Goal: Information Seeking & Learning: Learn about a topic

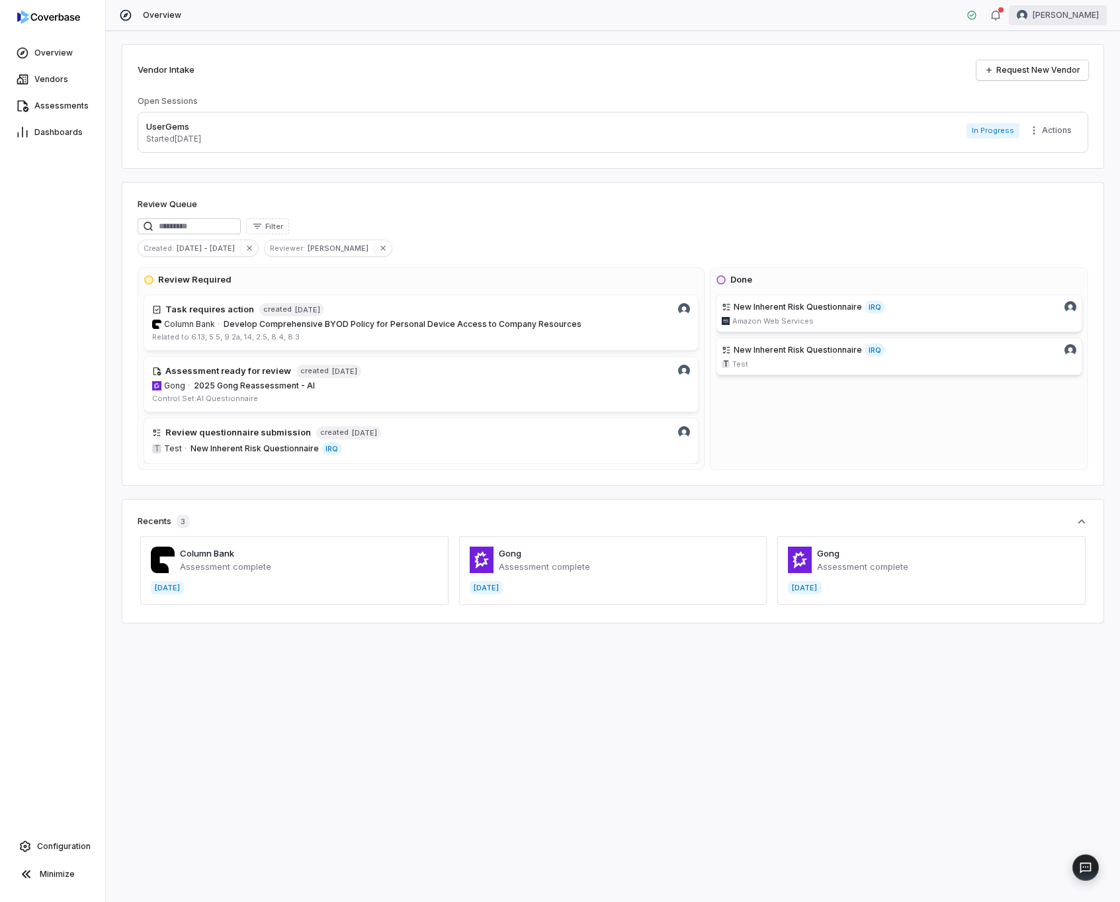
click at [1029, 17] on html "Overview Vendors Assessments Dashboards Configuration Minimize Overview [PERSON…" at bounding box center [560, 451] width 1120 height 902
click at [60, 844] on html "Overview Vendors Assessments Dashboards Configuration Minimize Overview [PERSON…" at bounding box center [560, 451] width 1120 height 902
click at [453, 323] on span "Develop Comprehensive BYOD Policy for Personal Device Access to Company Resourc…" at bounding box center [403, 324] width 358 height 10
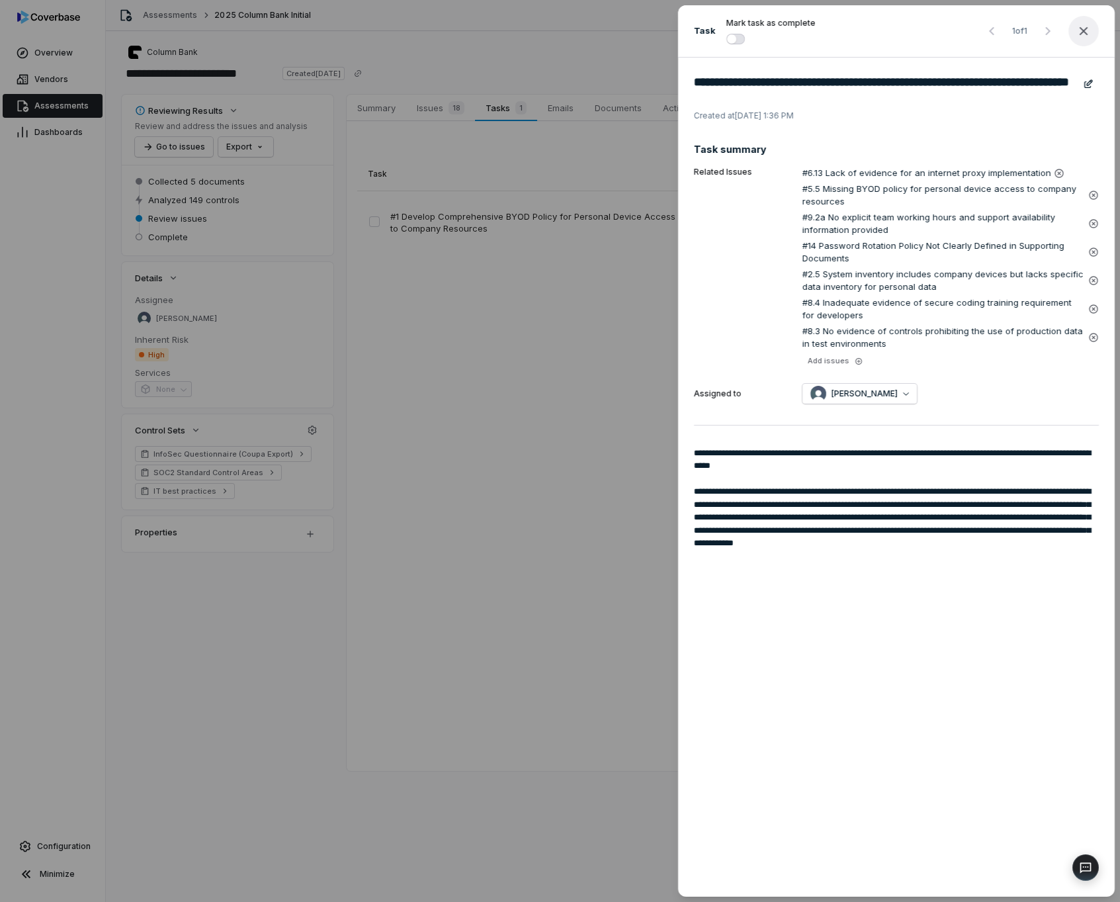
click at [1078, 32] on icon "button" at bounding box center [1084, 31] width 16 height 16
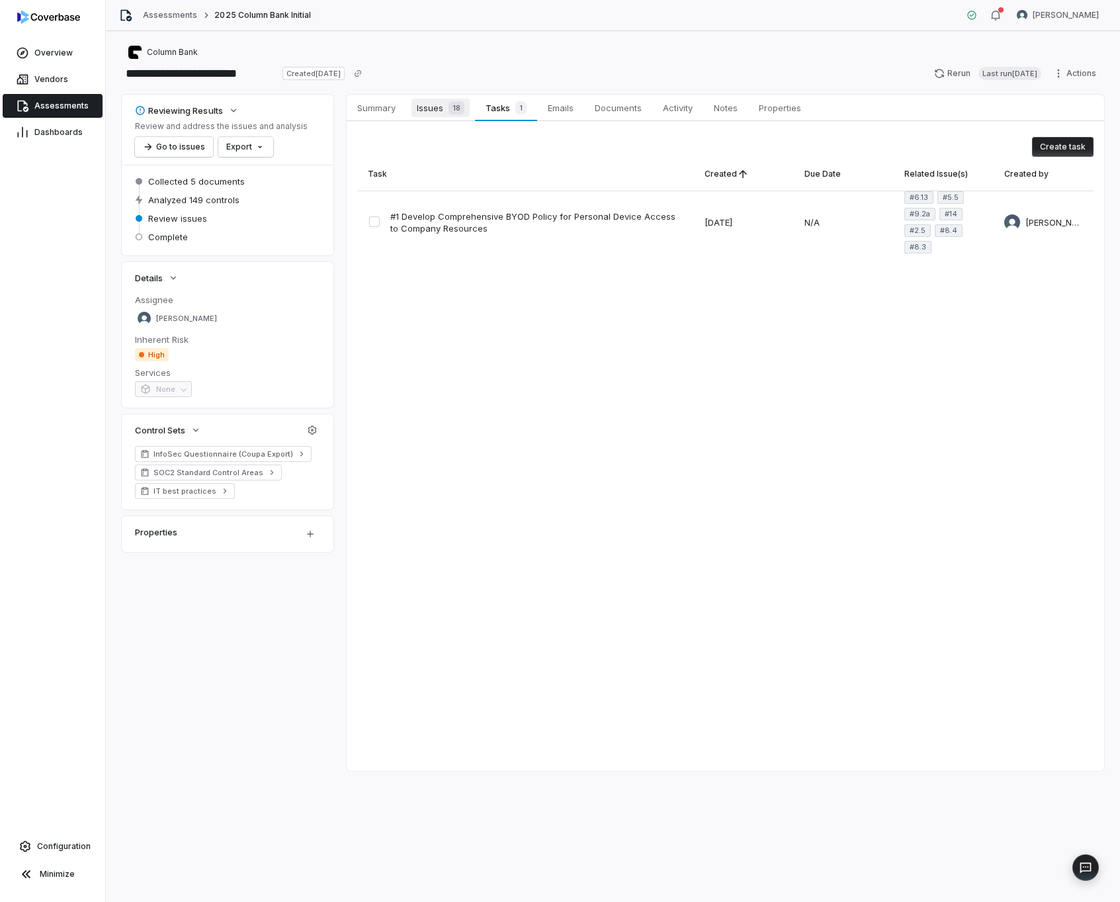
click at [426, 105] on span "Issues 18" at bounding box center [440, 108] width 58 height 19
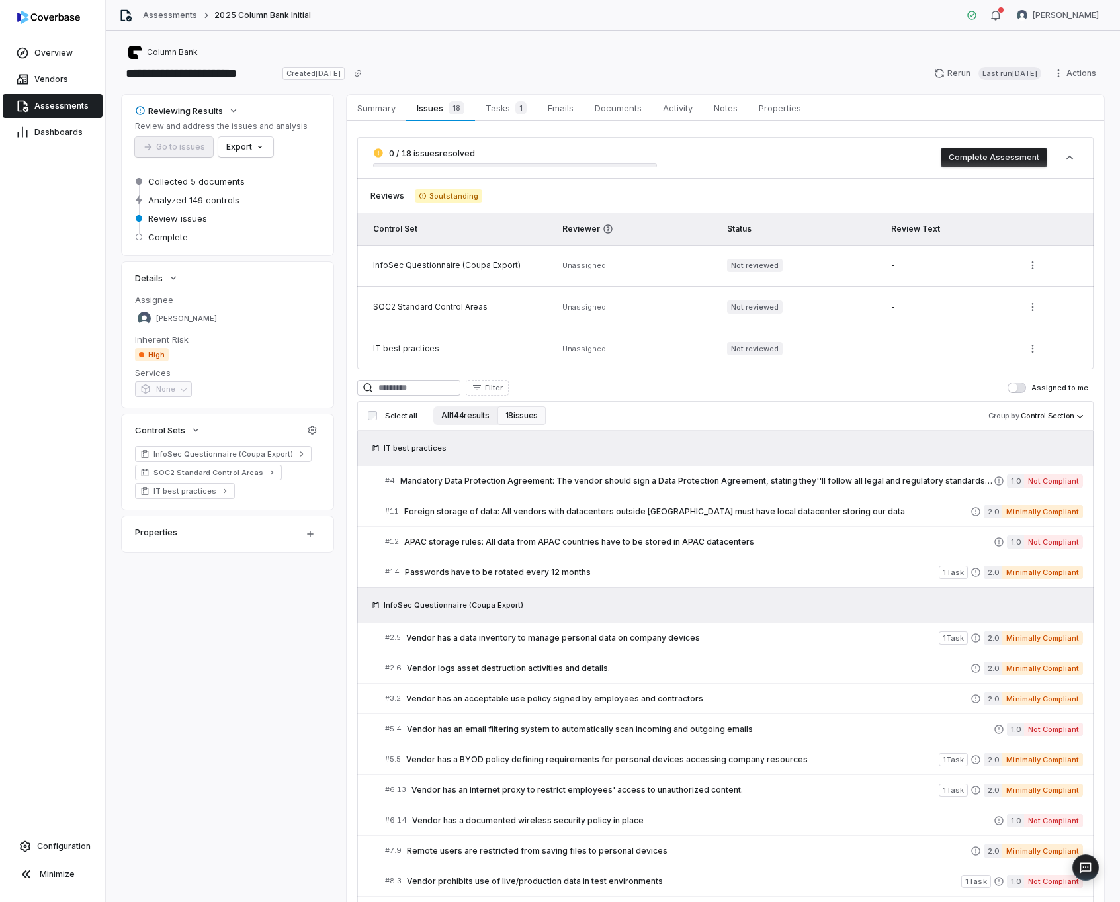
click at [437, 418] on button "All 144 results" at bounding box center [465, 415] width 64 height 19
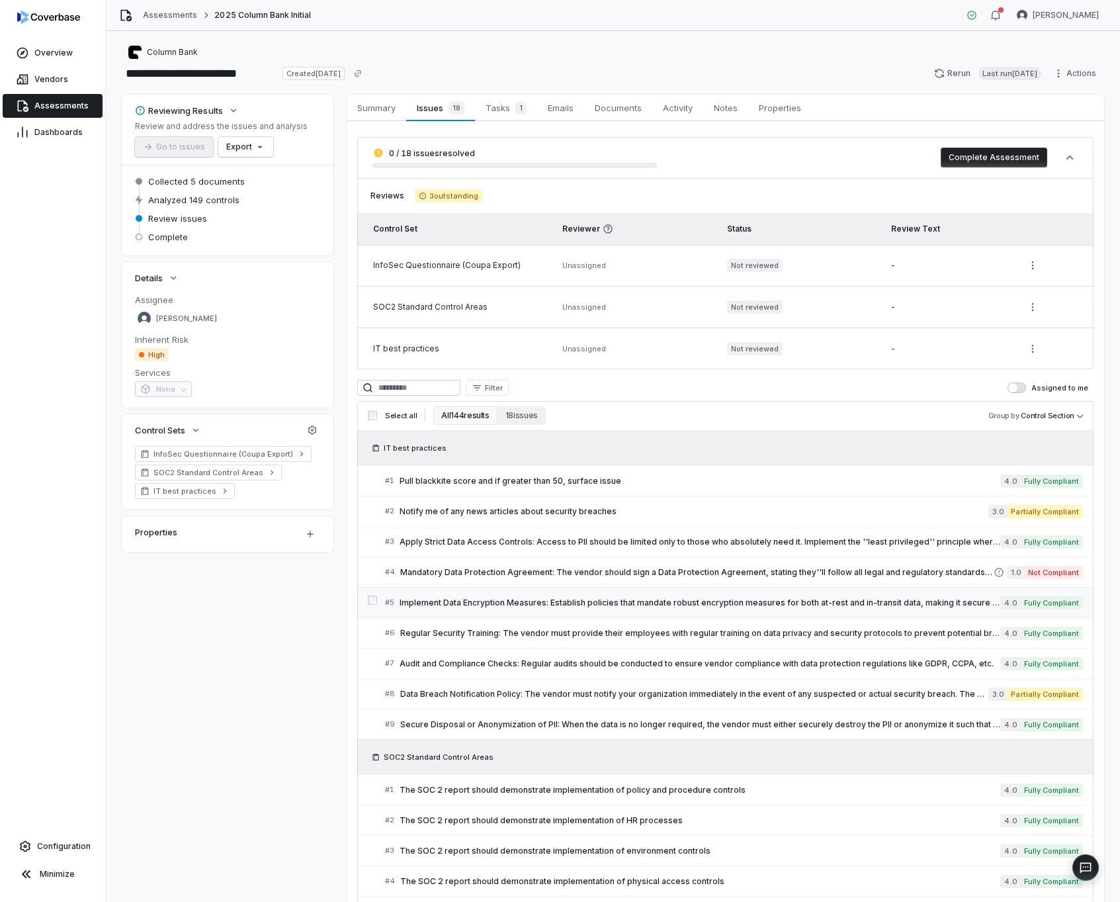
click at [863, 600] on span "Implement Data Encryption Measures: Establish policies that mandate robust encr…" at bounding box center [700, 602] width 601 height 11
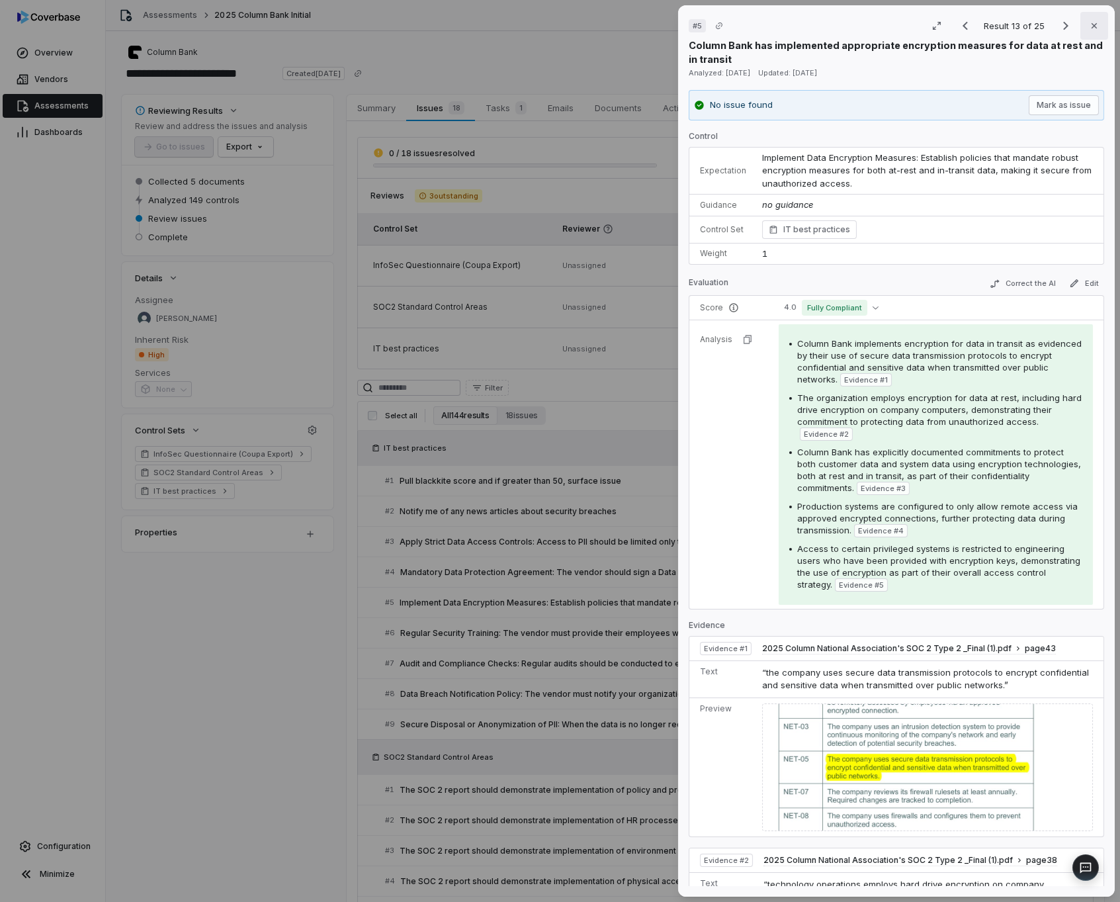
click at [1090, 32] on button "Close" at bounding box center [1094, 26] width 28 height 28
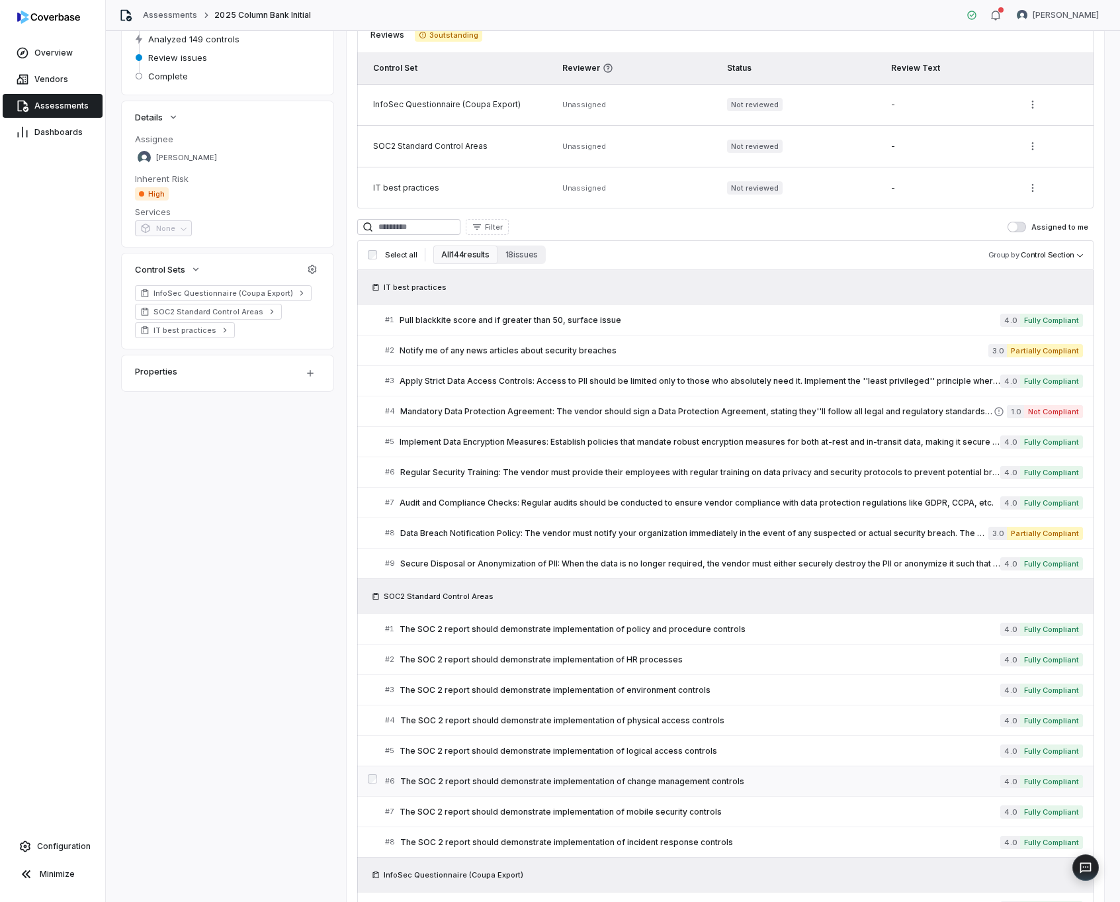
scroll to position [490, 0]
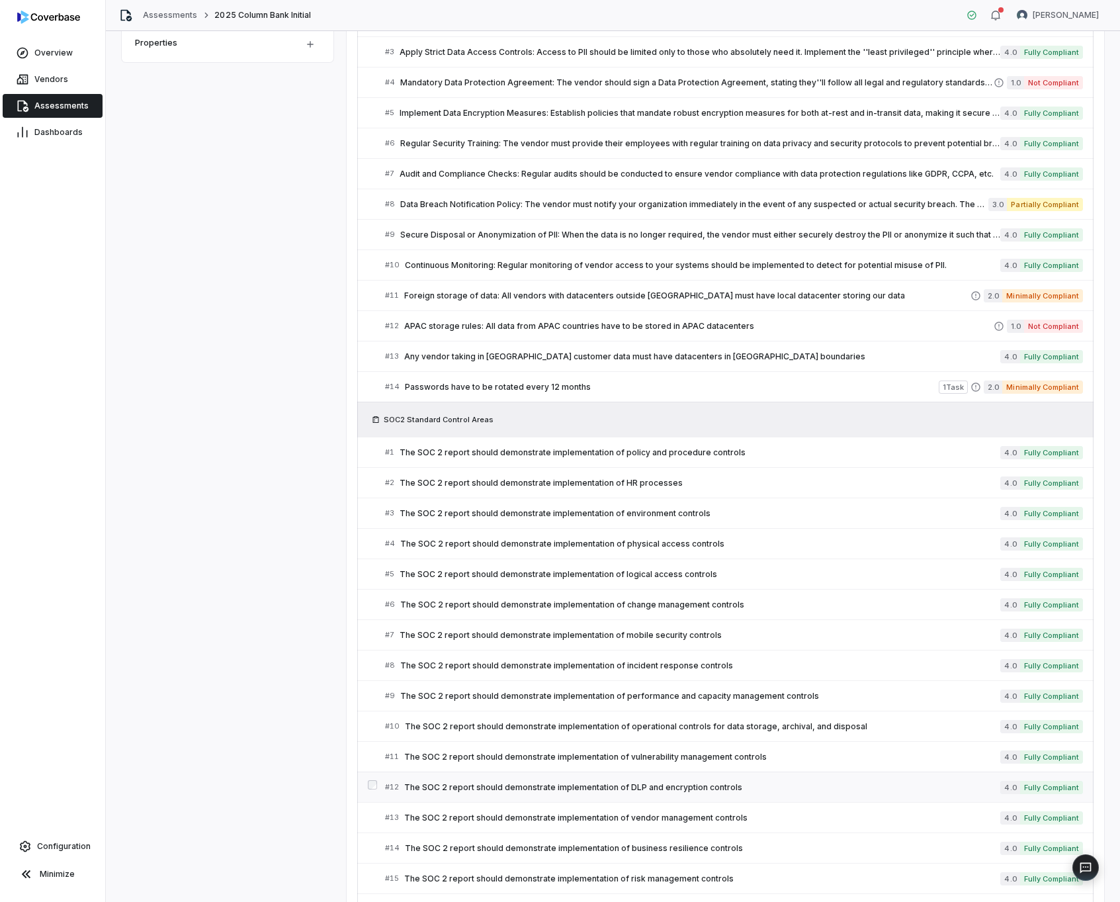
click at [705, 787] on span "The SOC 2 report should demonstrate implementation of DLP and encryption contro…" at bounding box center [702, 787] width 596 height 11
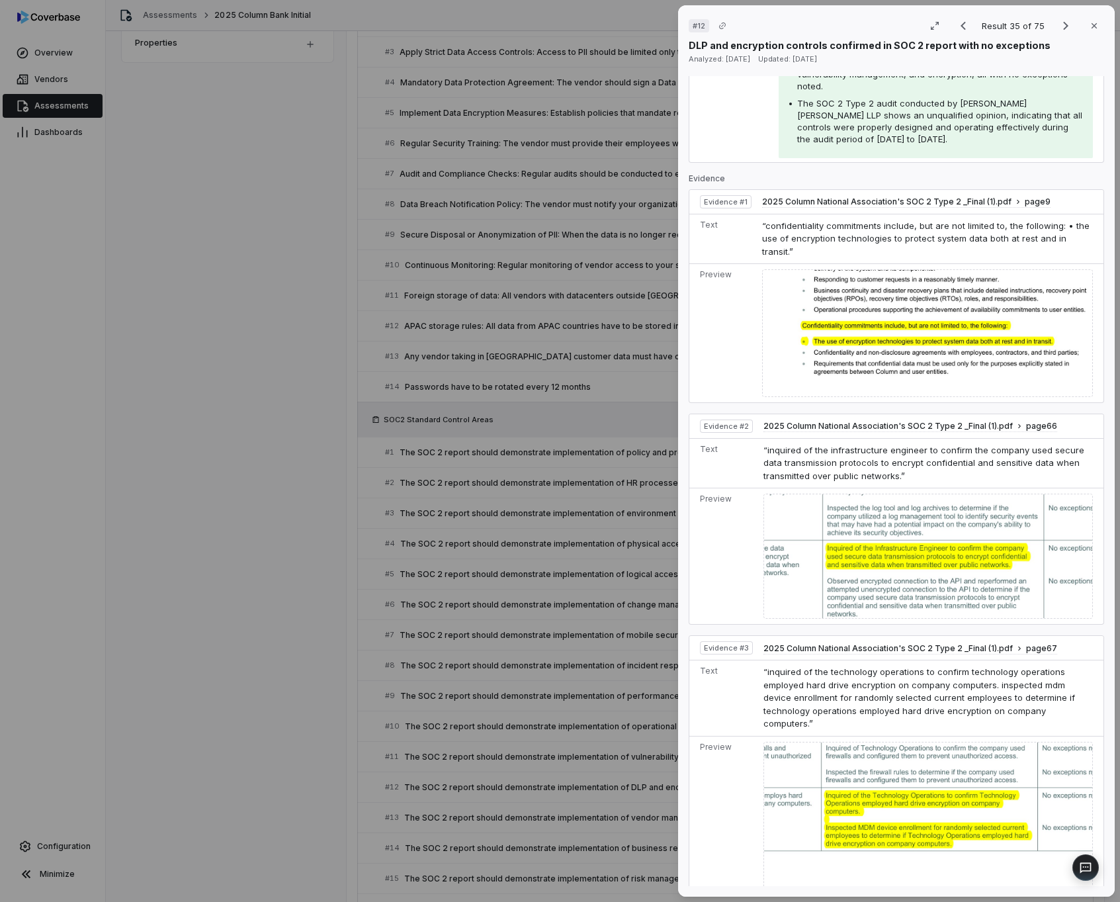
scroll to position [779, 0]
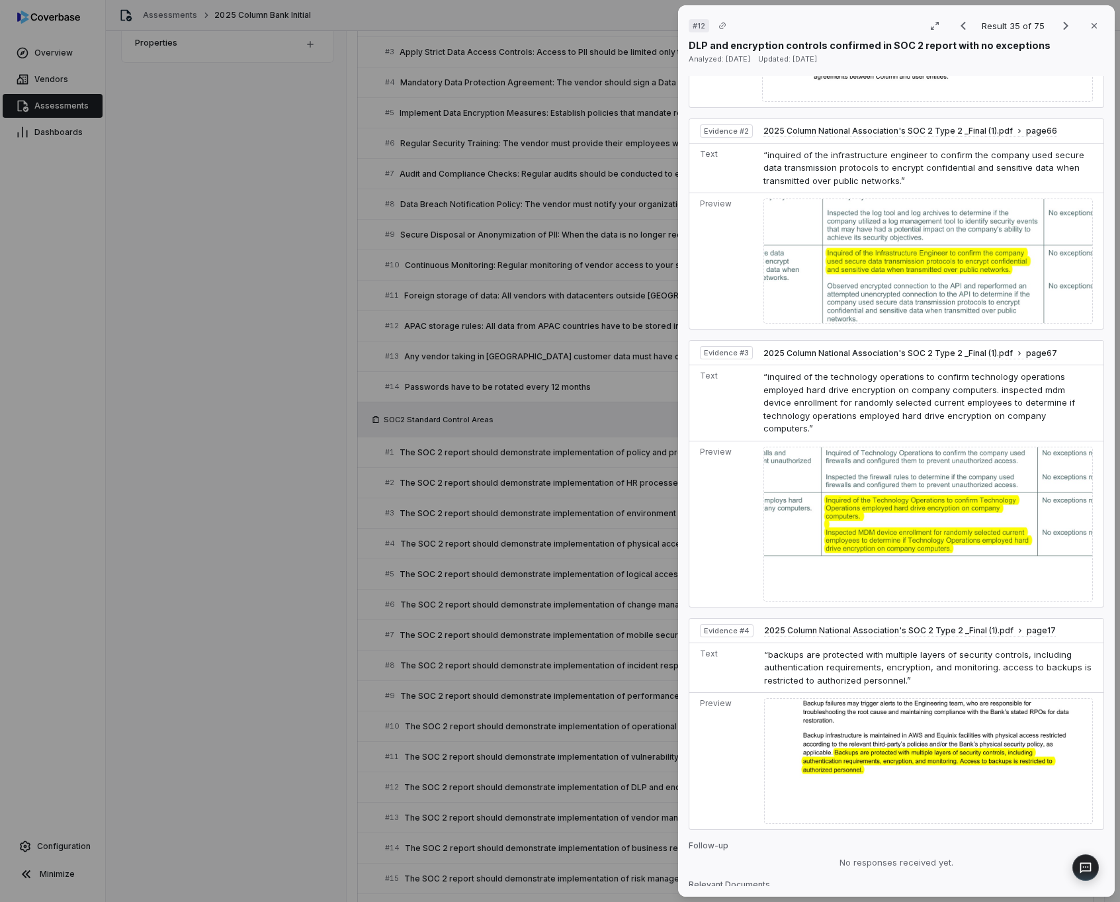
click at [510, 630] on div "# 12 Result 35 of 75 Close DLP and encryption controls confirmed in SOC 2 repor…" at bounding box center [560, 451] width 1120 height 902
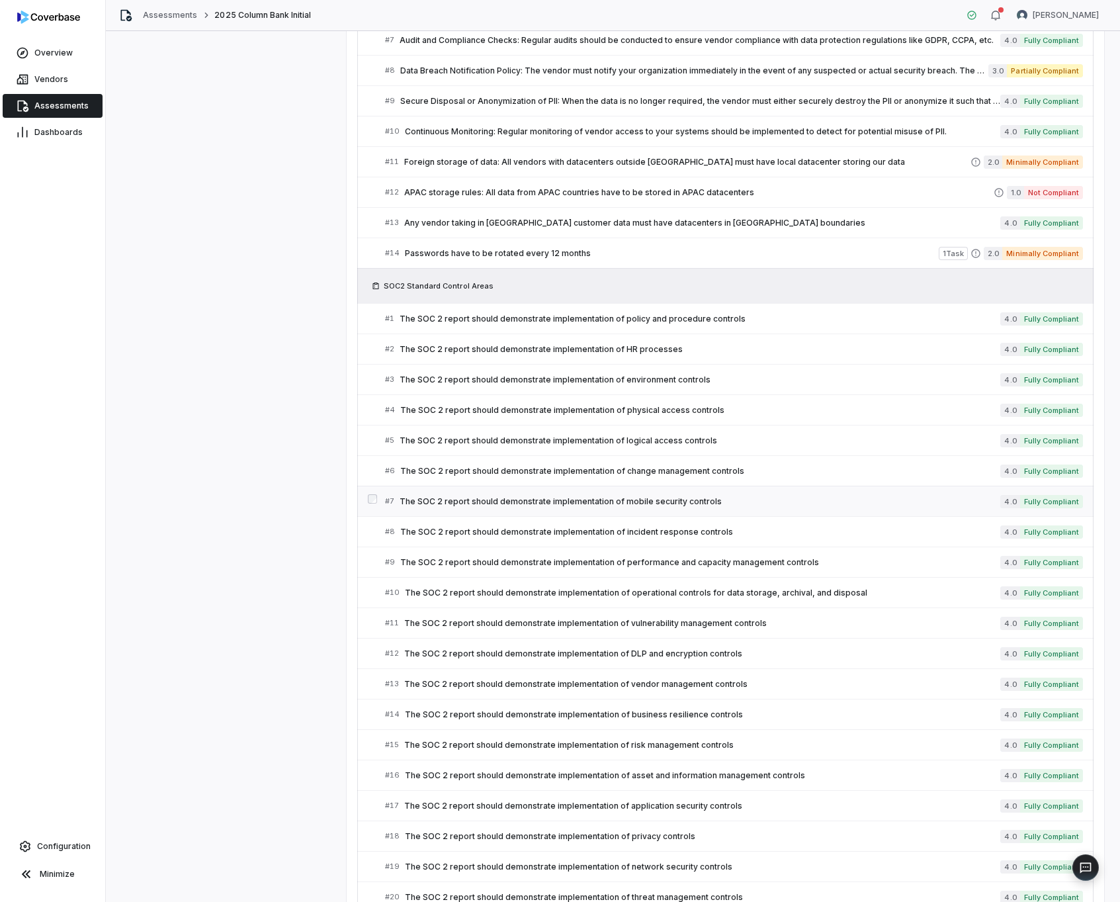
scroll to position [910, 0]
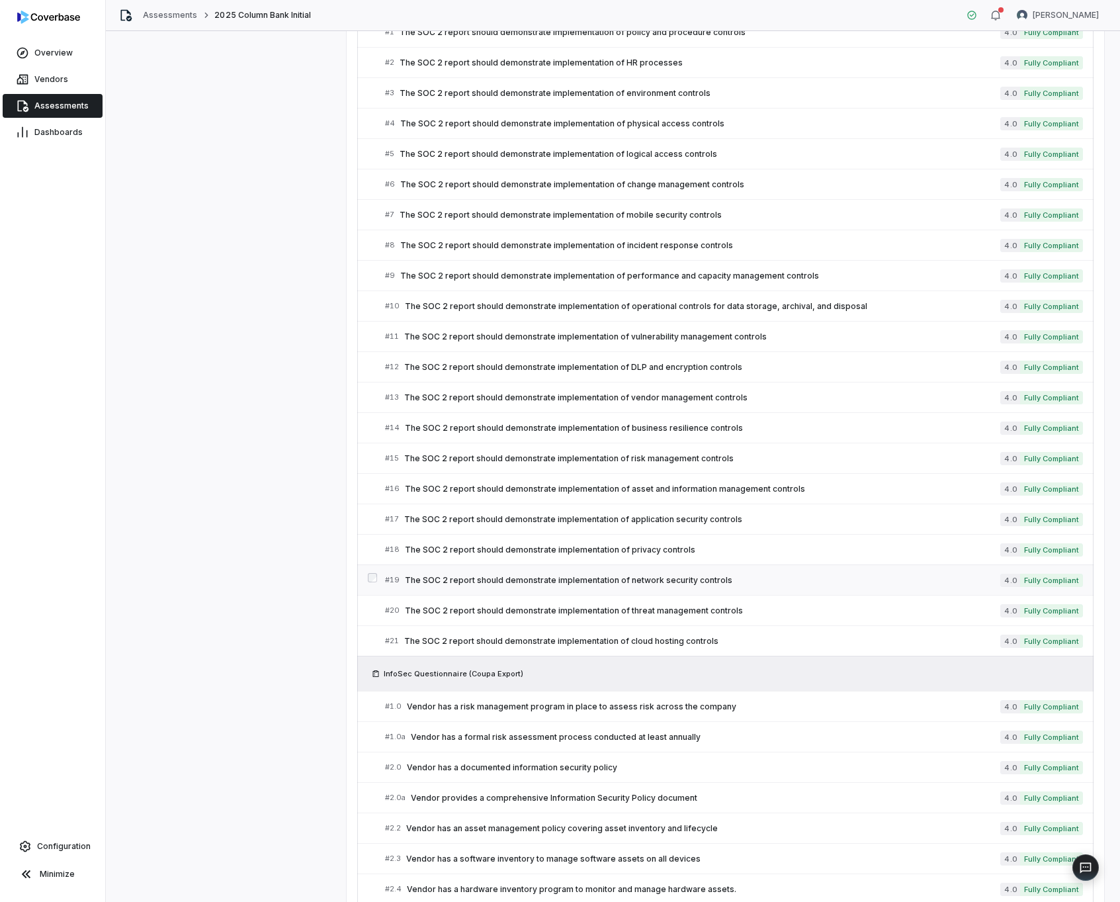
click at [799, 581] on span "The SOC 2 report should demonstrate implementation of network security controls" at bounding box center [702, 580] width 595 height 11
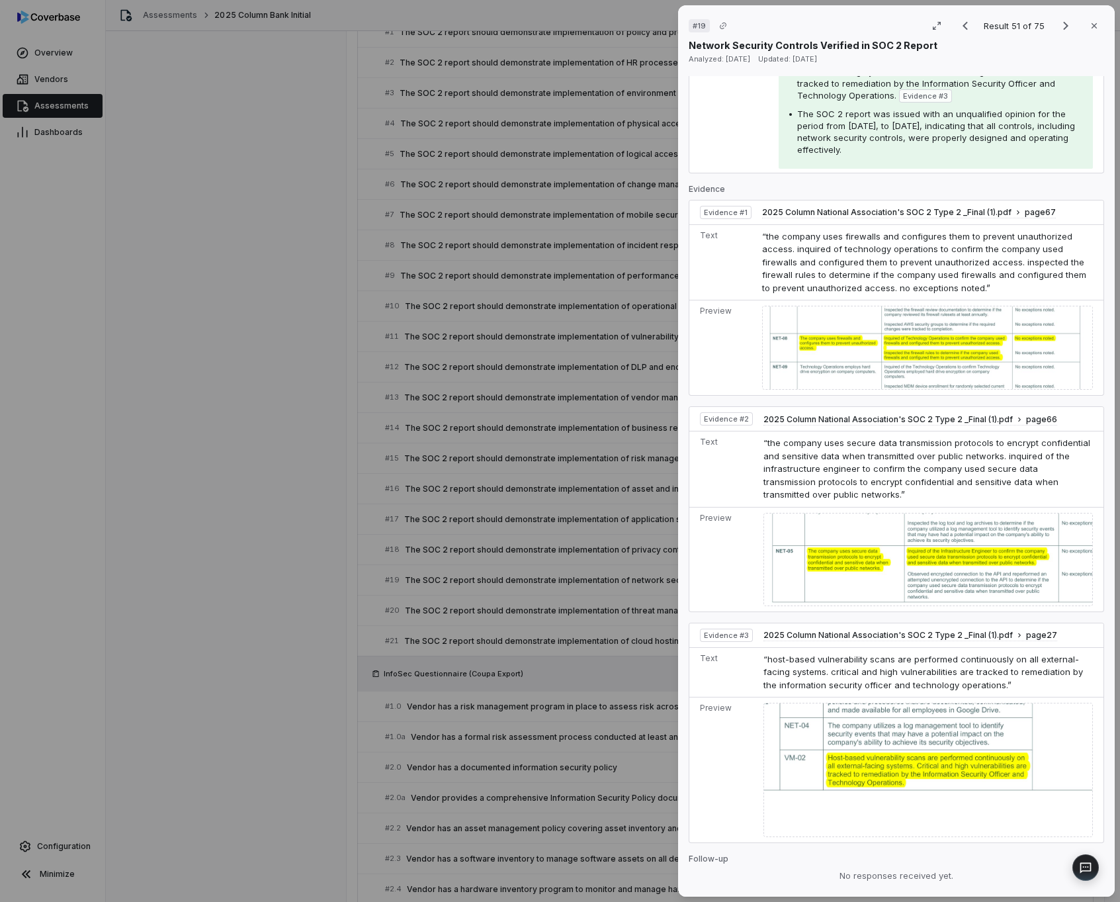
scroll to position [437, 0]
click at [590, 760] on div "# 19 Result 51 of 75 Close Network Security Controls Verified in SOC 2 Report A…" at bounding box center [560, 451] width 1120 height 902
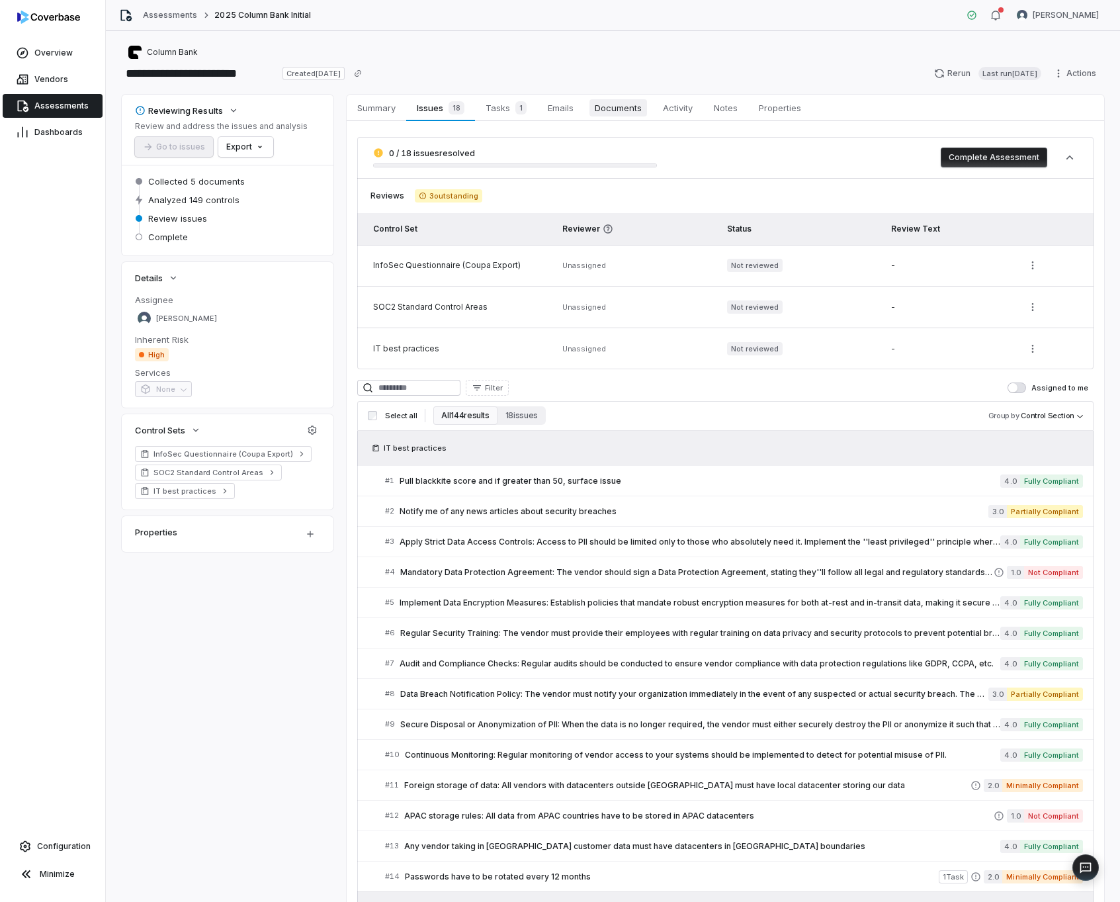
click at [620, 112] on span "Documents" at bounding box center [618, 107] width 58 height 17
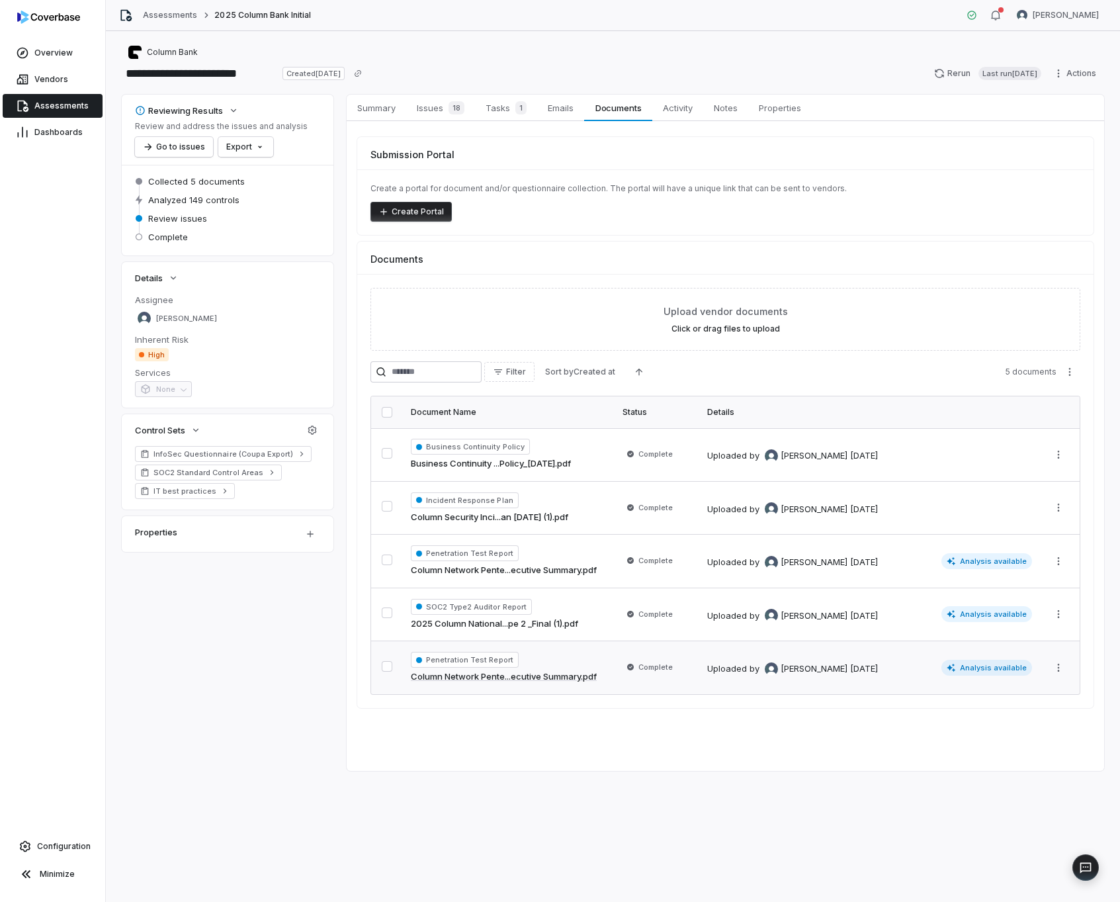
click at [557, 678] on link "Column Network Pente...ecutive Summary.pdf" at bounding box center [504, 676] width 186 height 13
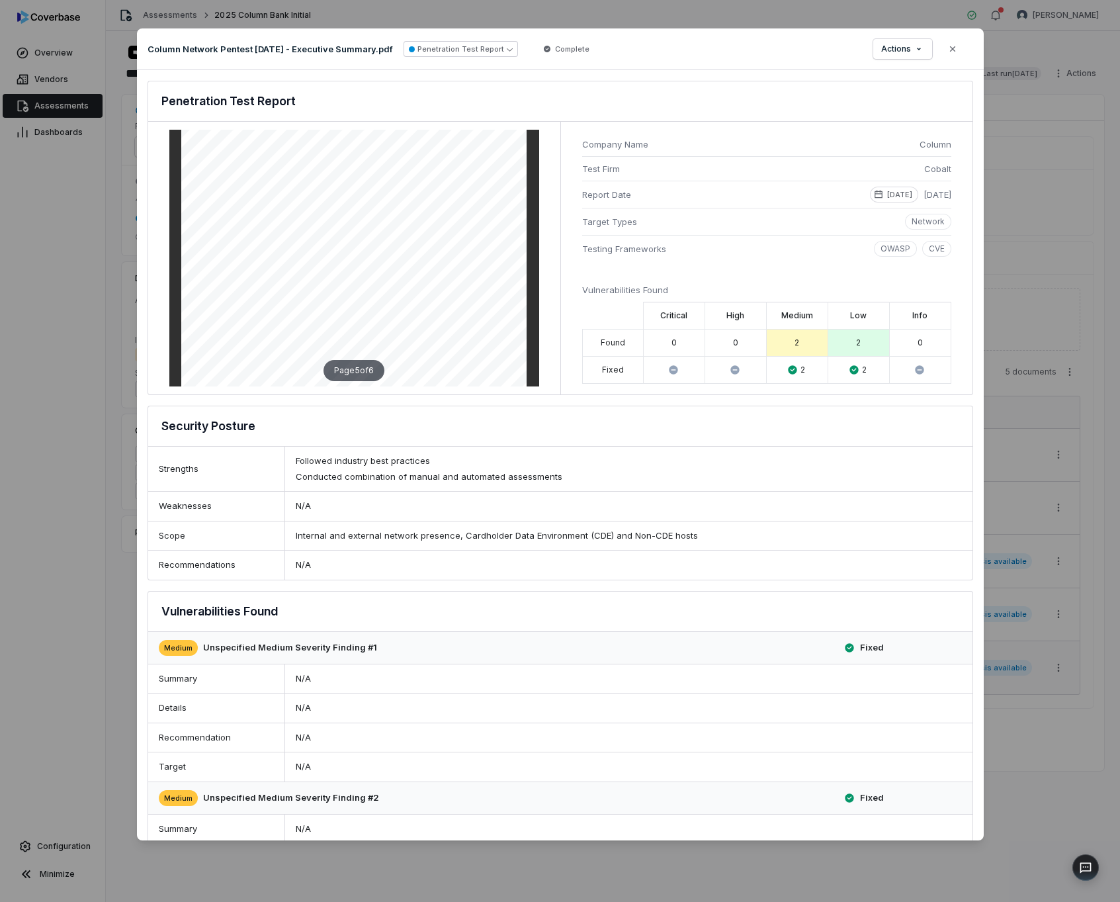
scroll to position [2007, 0]
click at [94, 429] on div "Document Preview Column Network Pentest [DATE] - Executive Summary.pdf Penetrat…" at bounding box center [560, 450] width 1120 height 886
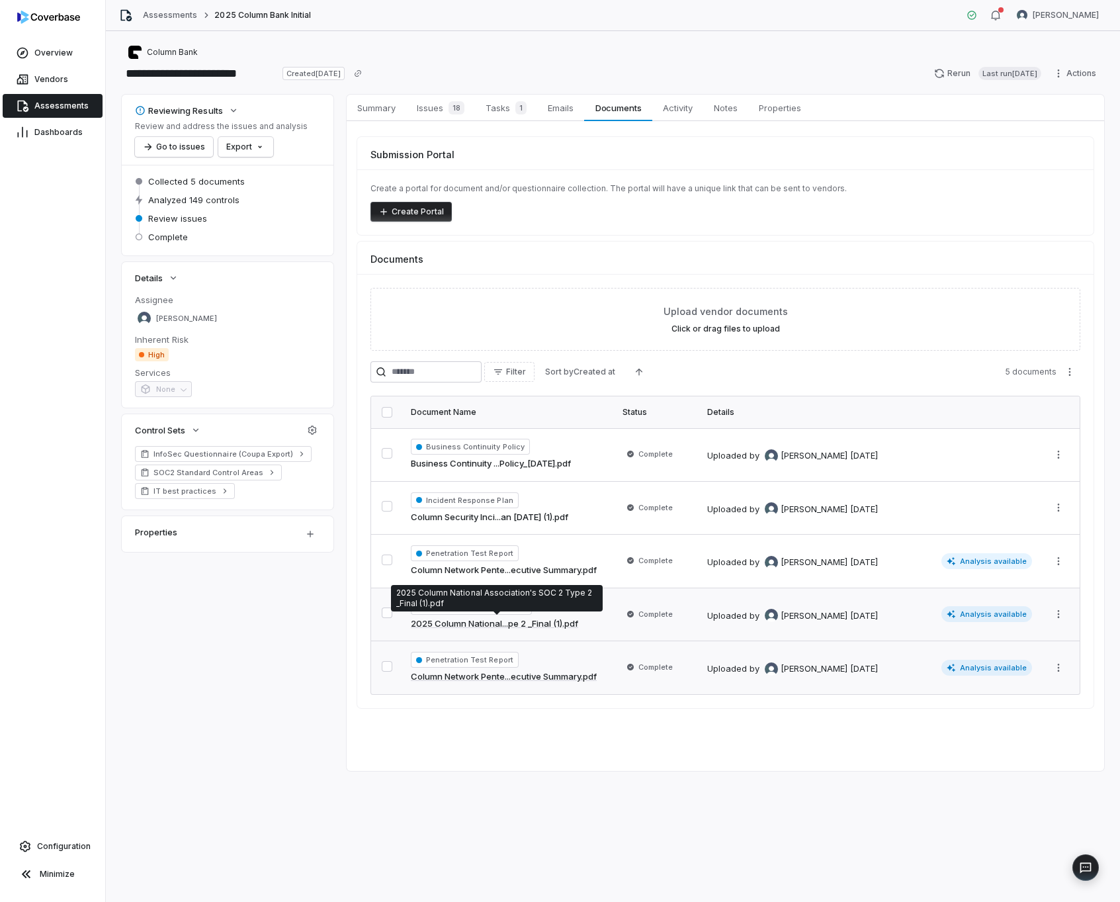
click at [507, 624] on link "2025 Column National...pe 2 _Final (1).pdf" at bounding box center [494, 623] width 167 height 13
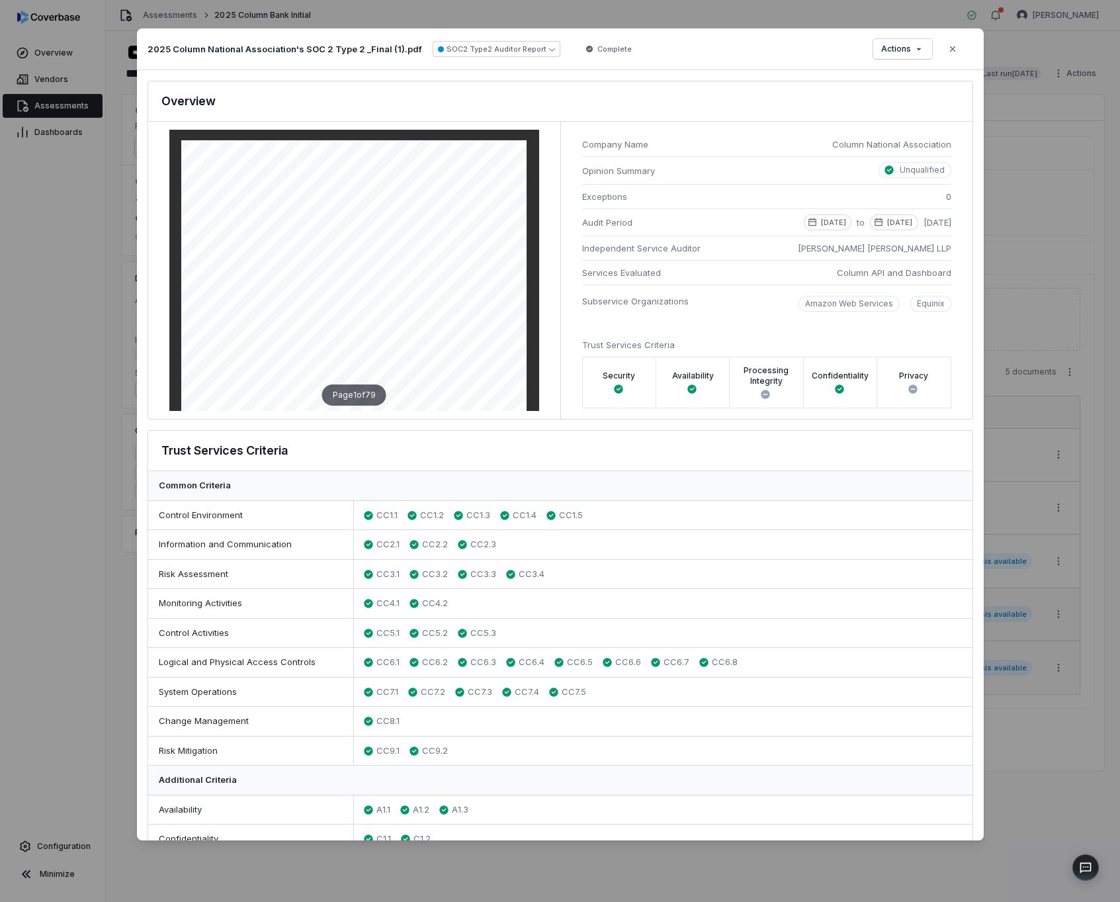
click at [1023, 447] on div "Document Preview 2025 Column National Association's SOC 2 Type 2 _Final (1).pdf…" at bounding box center [560, 450] width 1120 height 886
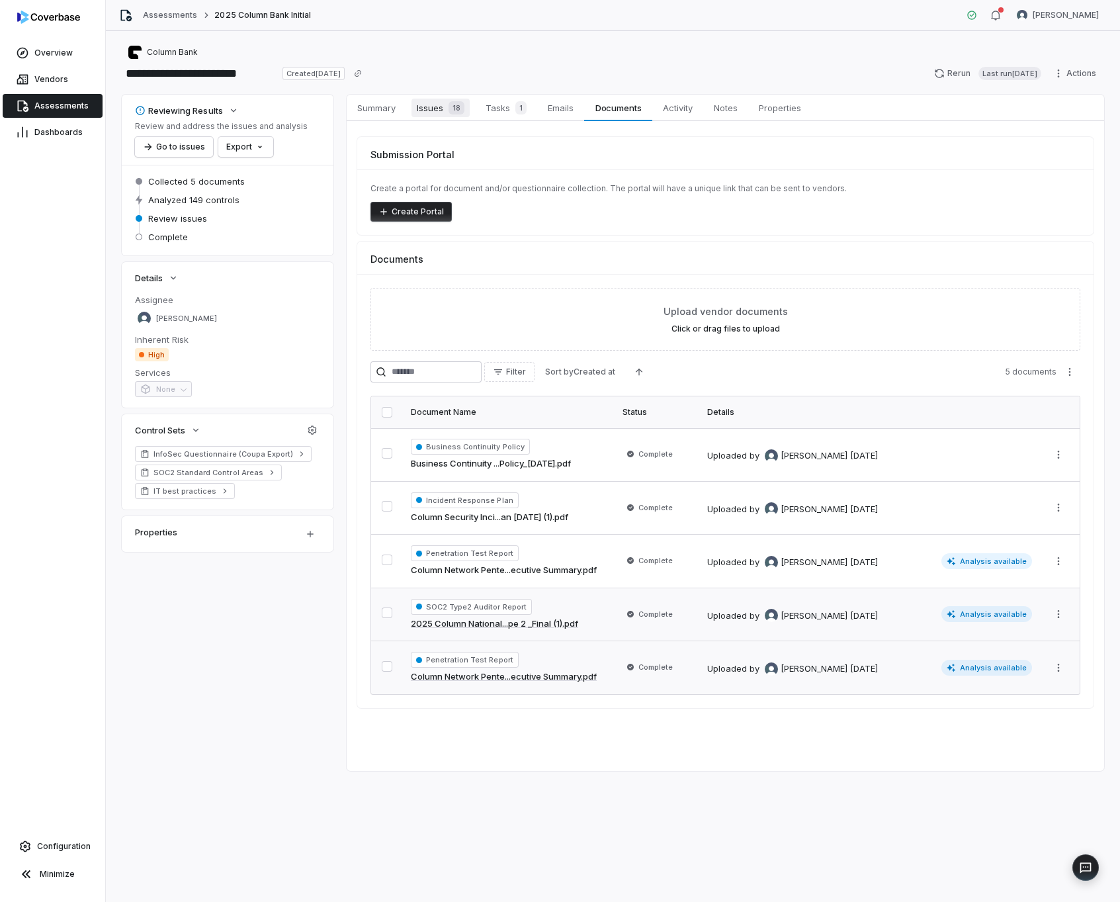
click at [450, 114] on span "18" at bounding box center [457, 107] width 16 height 13
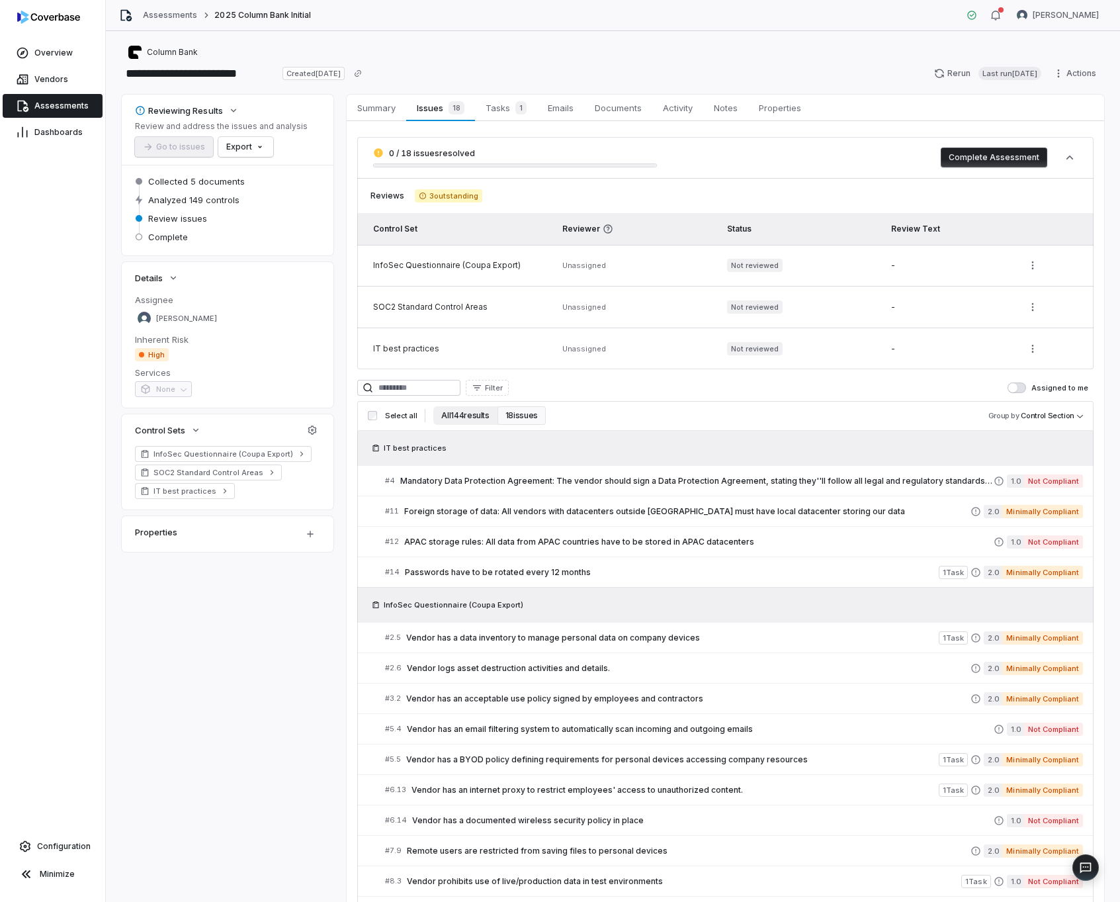
click at [452, 418] on button "All 144 results" at bounding box center [465, 415] width 64 height 19
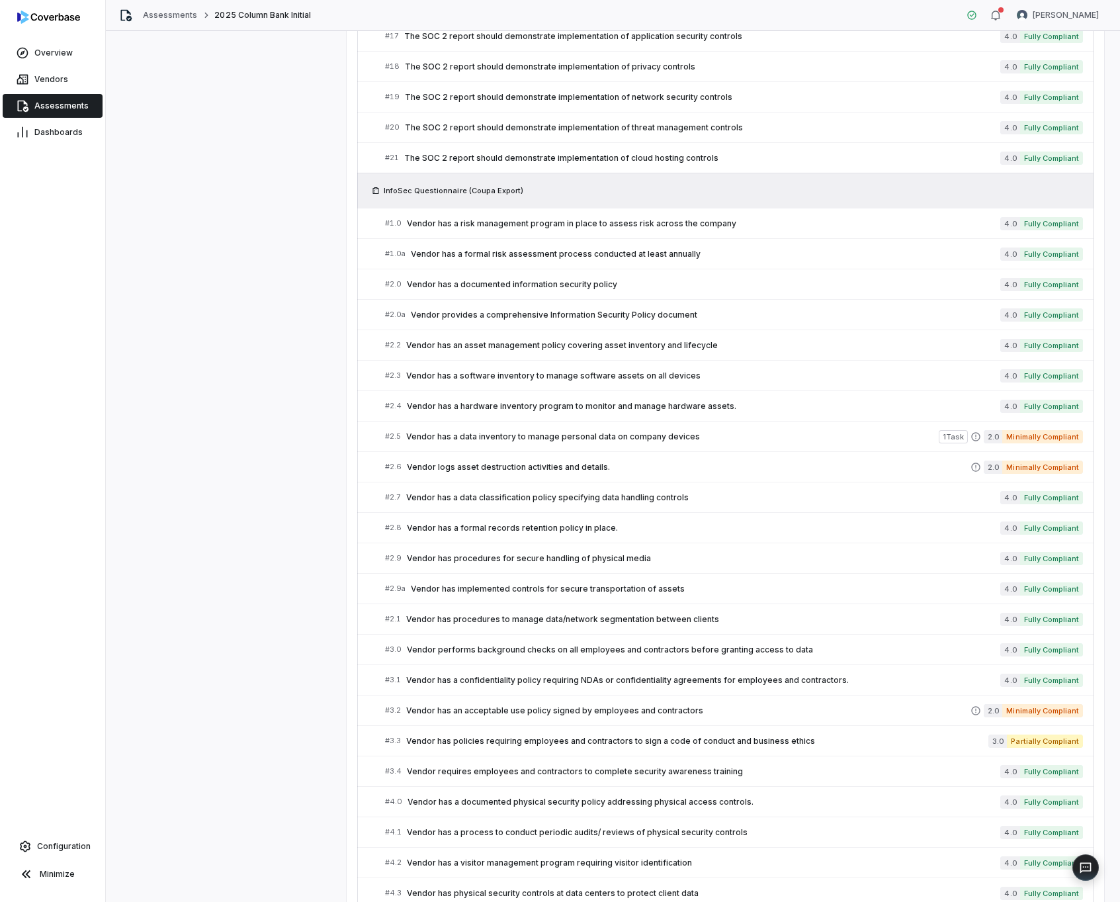
scroll to position [1879, 0]
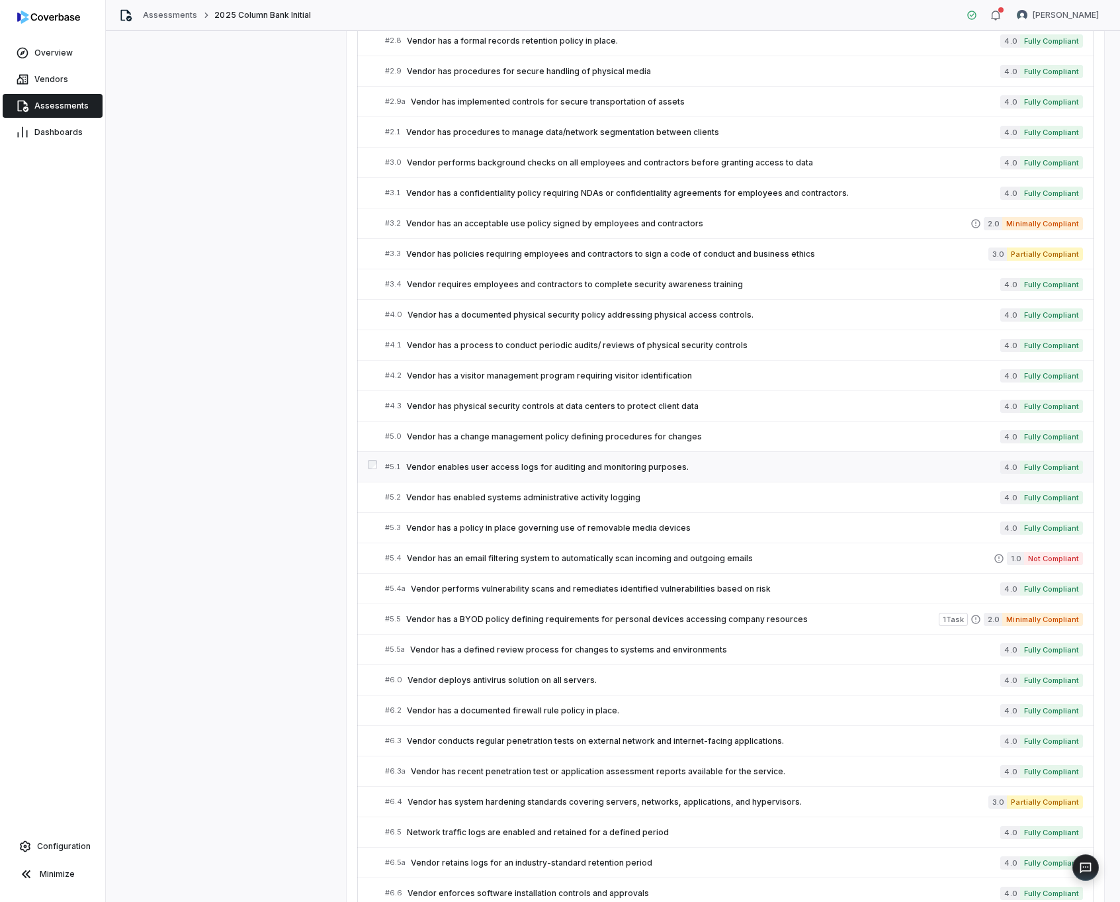
click at [533, 462] on span "Vendor enables user access logs for auditing and monitoring purposes." at bounding box center [703, 467] width 594 height 11
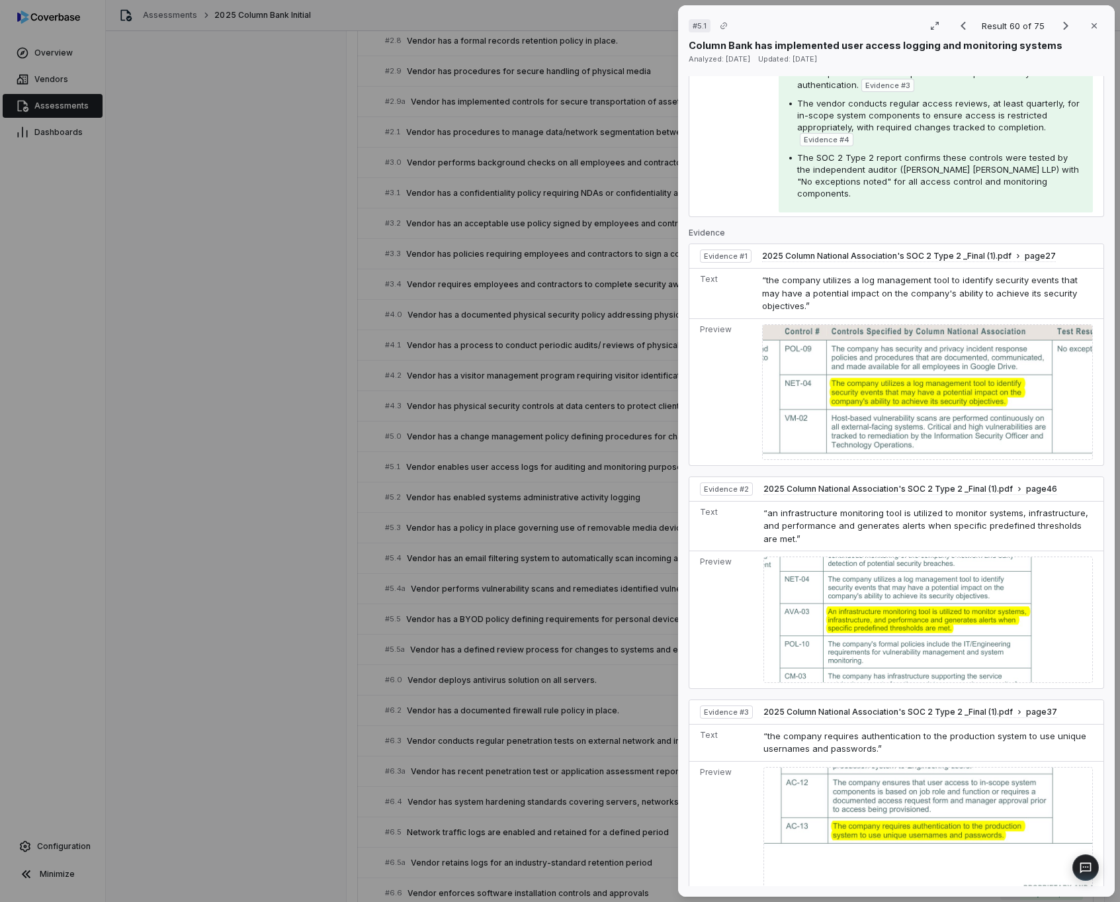
scroll to position [94, 0]
